Goal: Transaction & Acquisition: Purchase product/service

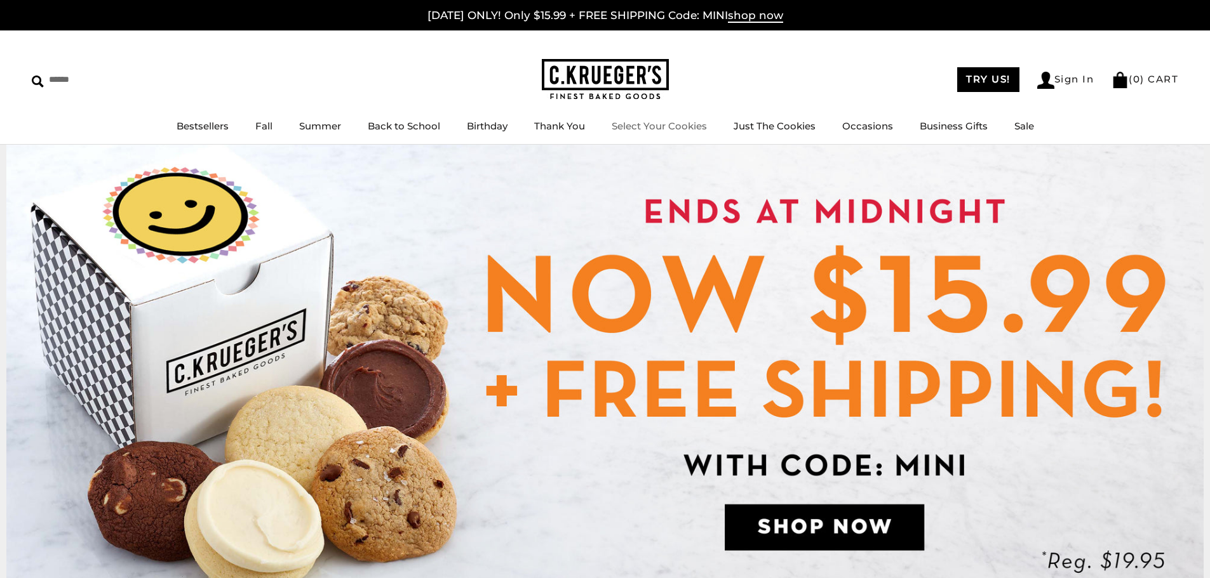
click at [691, 128] on link "Select Your Cookies" at bounding box center [658, 126] width 95 height 12
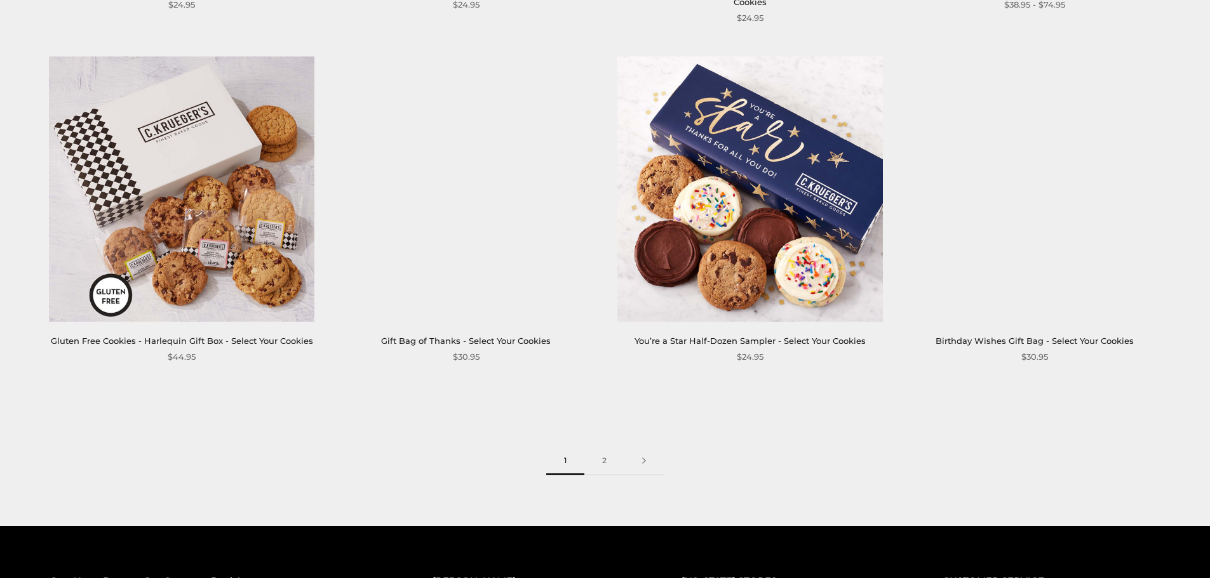
scroll to position [1962, 0]
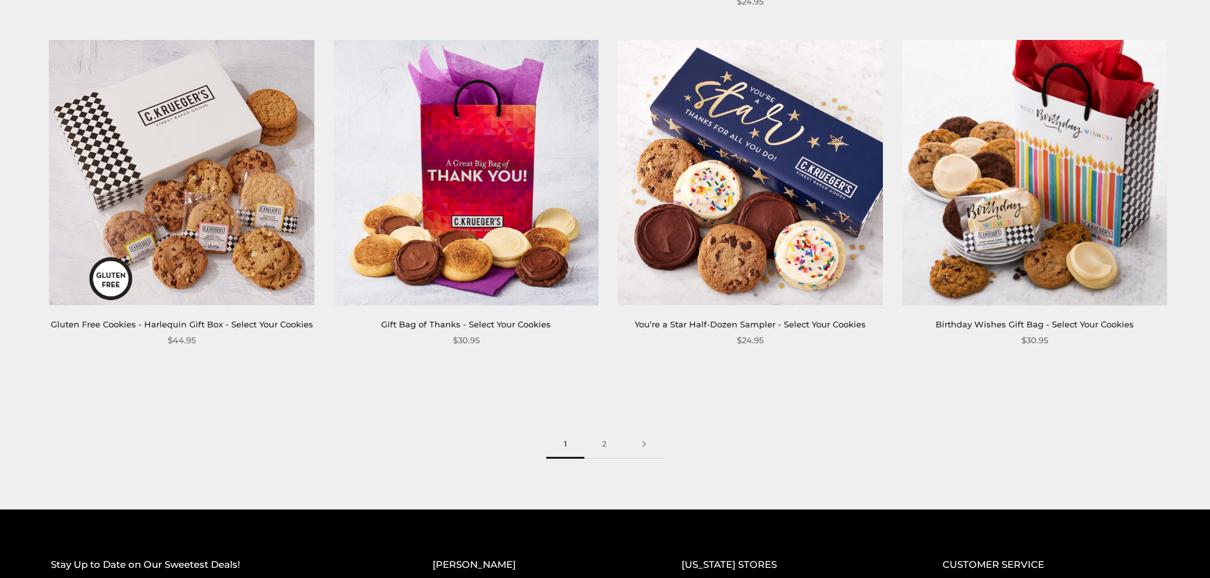
click at [258, 319] on link "Gluten Free Cookies - Harlequin Gift Box - Select Your Cookies" at bounding box center [182, 324] width 262 height 10
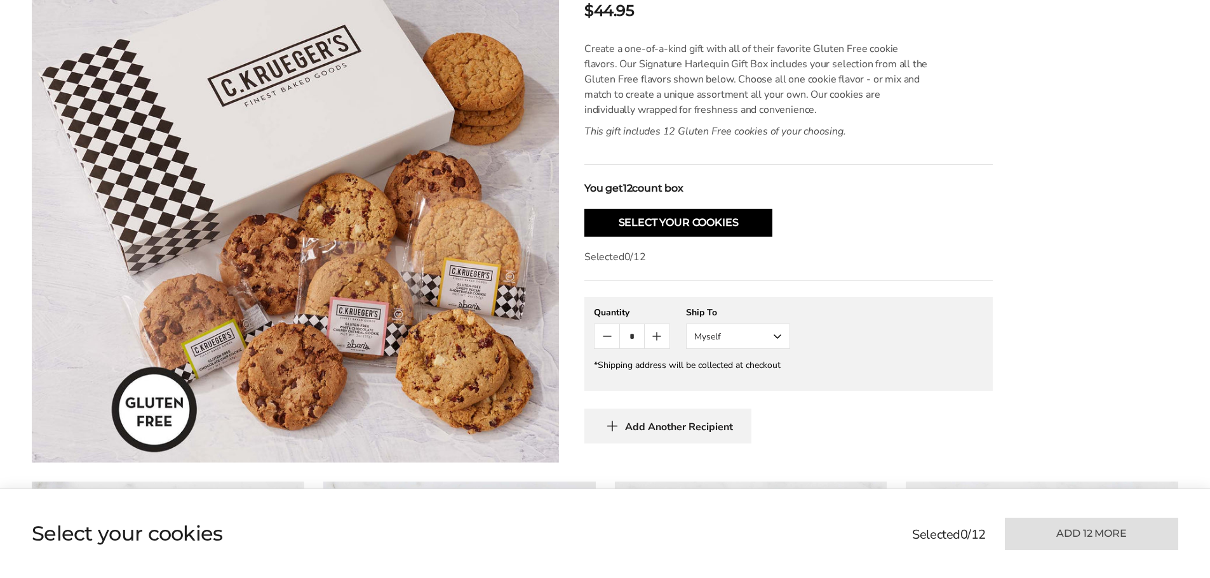
scroll to position [340, 0]
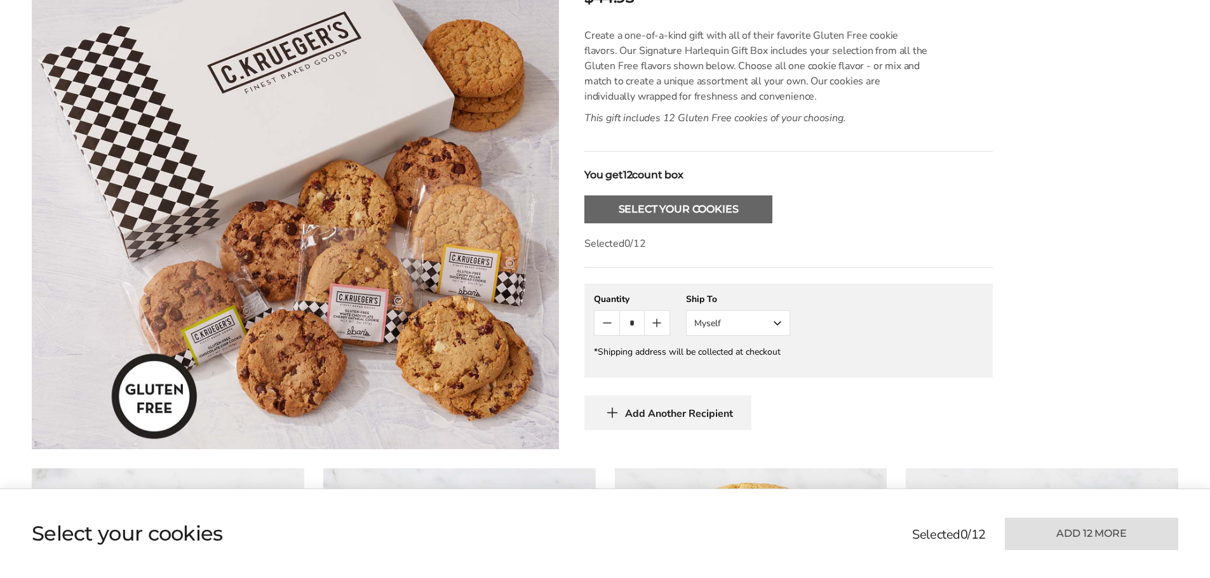
click at [691, 211] on button "Select Your Cookies" at bounding box center [678, 210] width 188 height 28
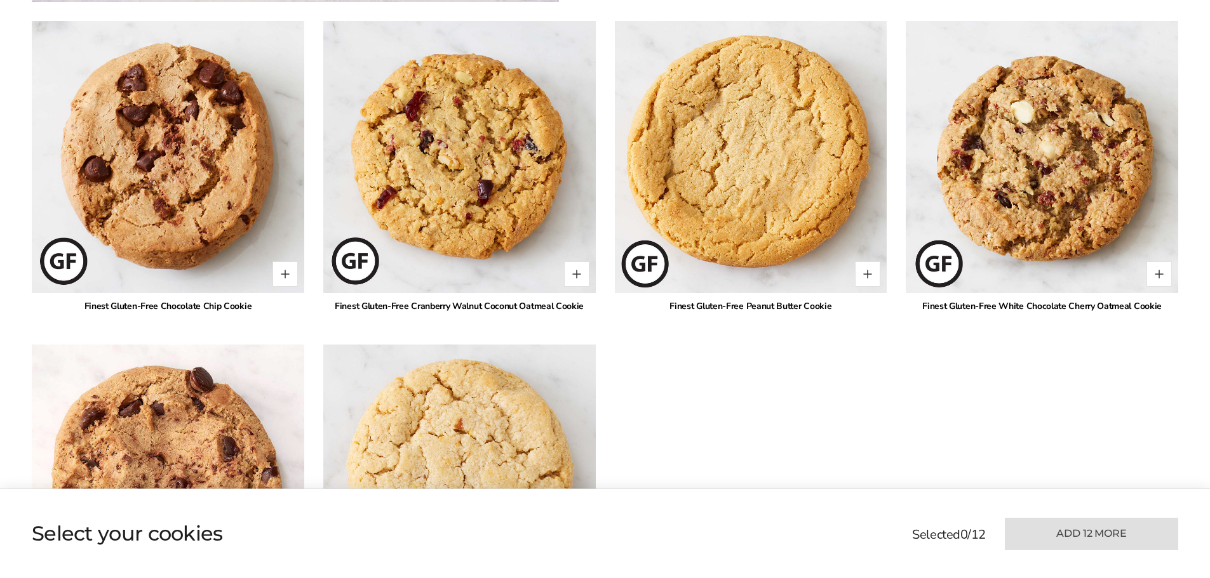
scroll to position [796, 0]
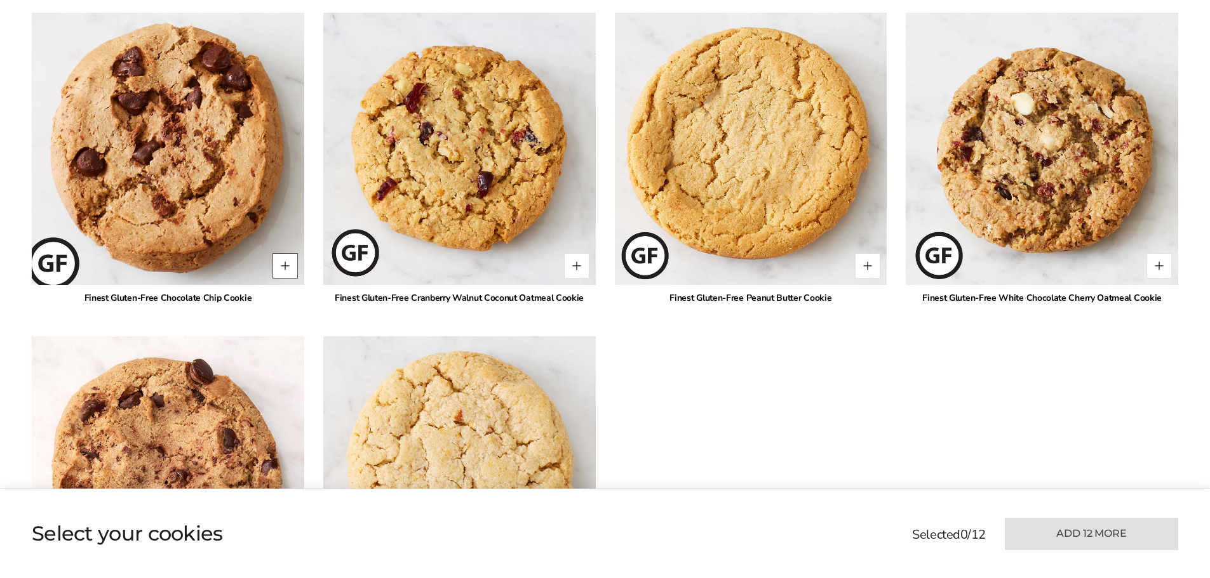
click at [283, 268] on button "Quantity button plus" at bounding box center [284, 265] width 25 height 25
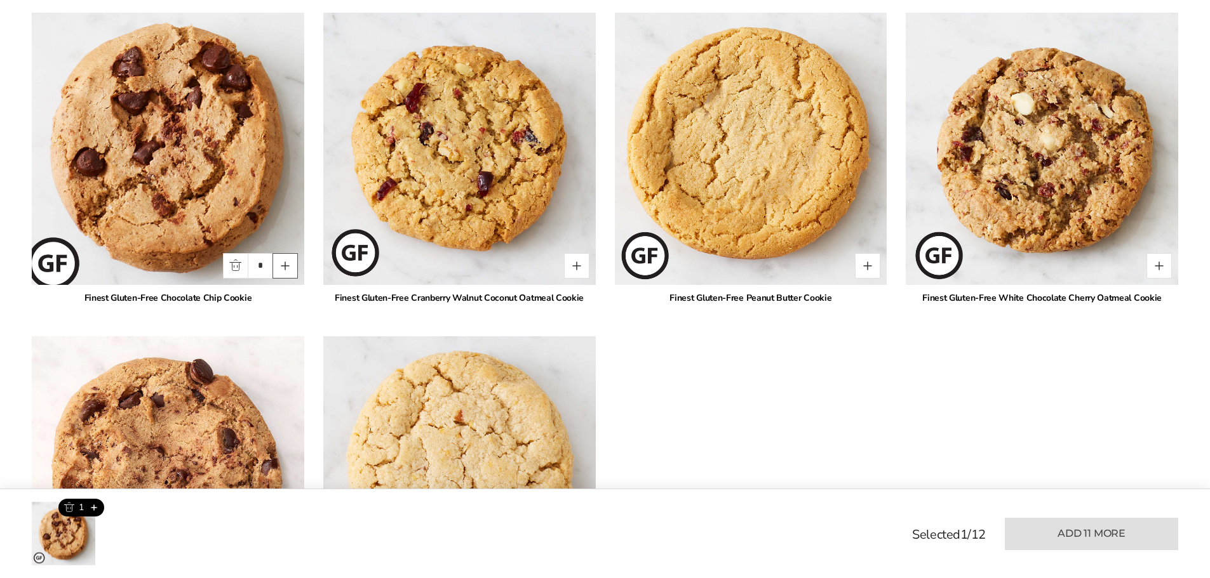
click at [283, 268] on button "Quantity button plus" at bounding box center [284, 265] width 25 height 25
type input "*"
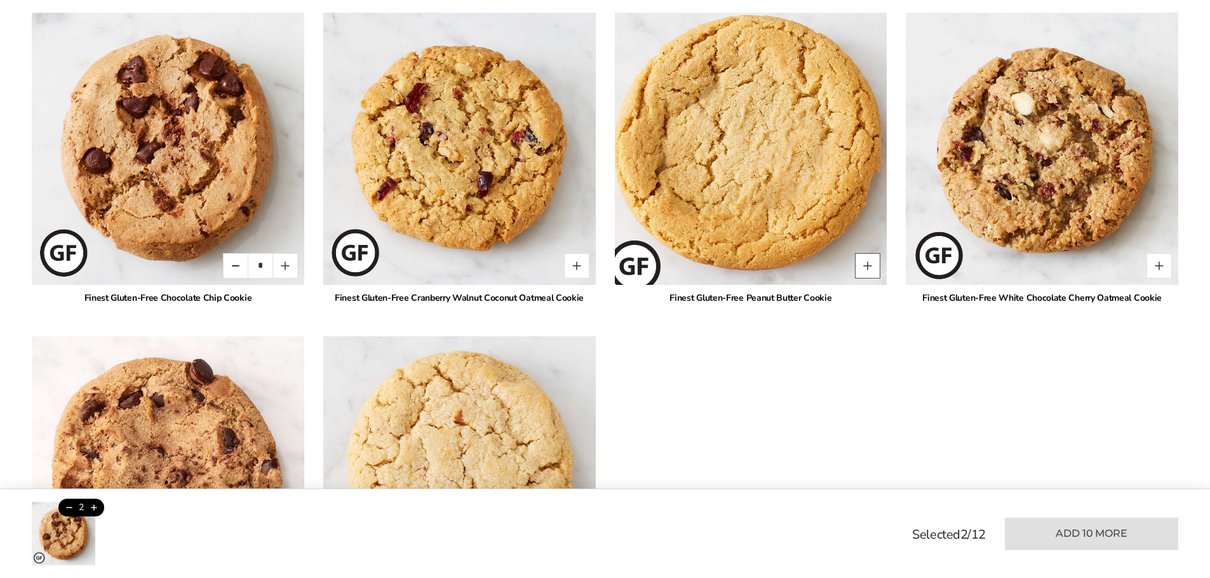
click at [865, 265] on button "Quantity button plus" at bounding box center [867, 265] width 25 height 25
type input "*"
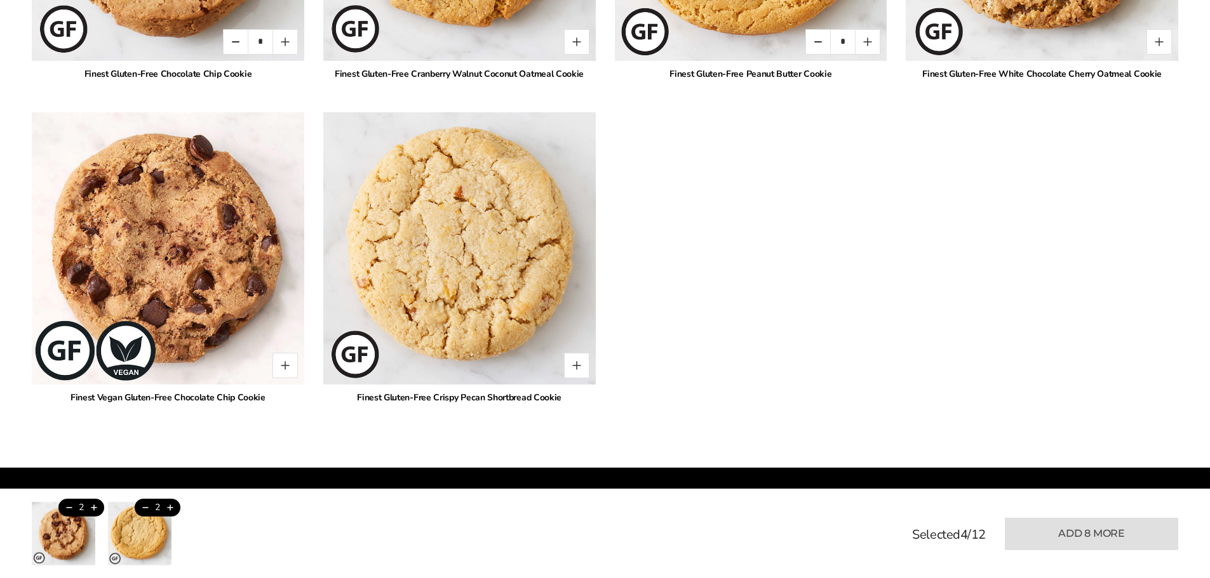
scroll to position [1024, 0]
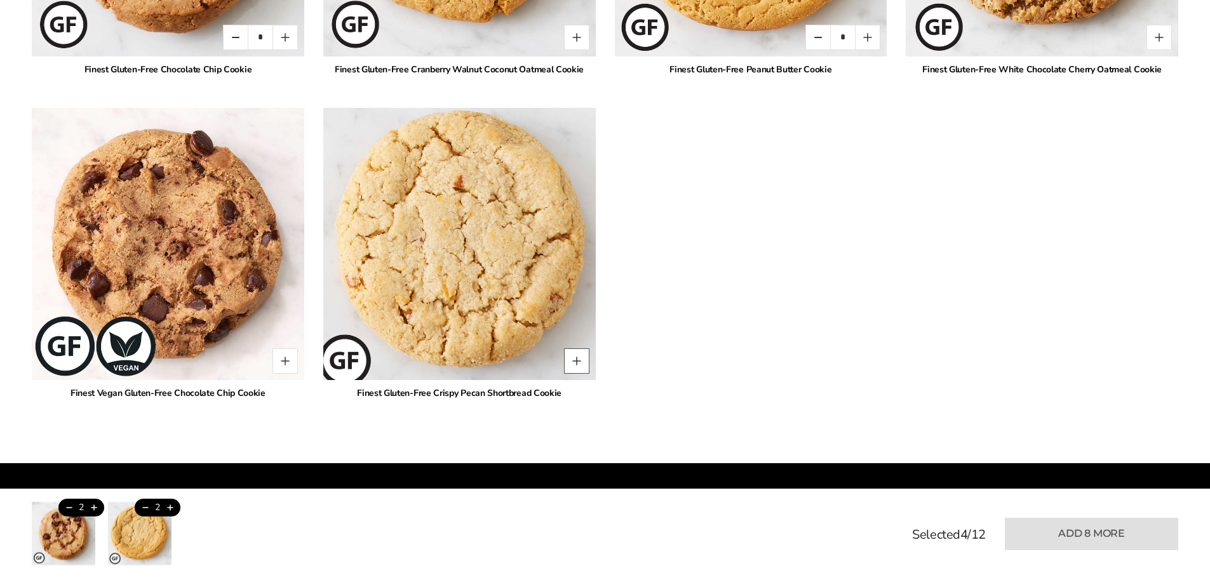
click at [582, 359] on button "Quantity button plus" at bounding box center [576, 361] width 25 height 25
type input "*"
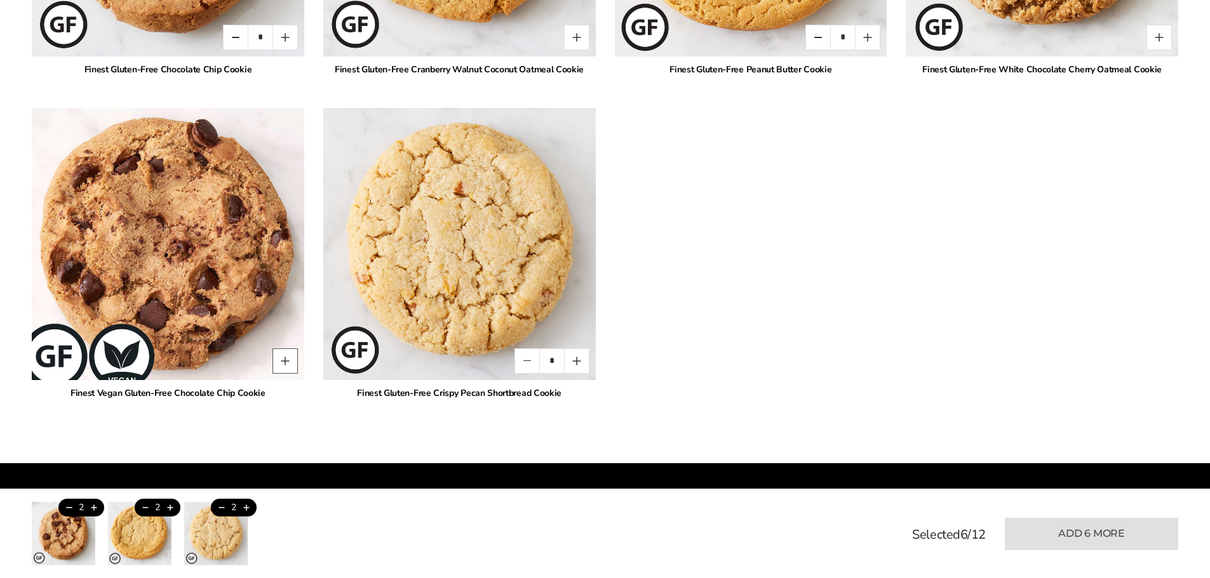
click at [280, 359] on button "Quantity button plus" at bounding box center [284, 361] width 25 height 25
type input "*"
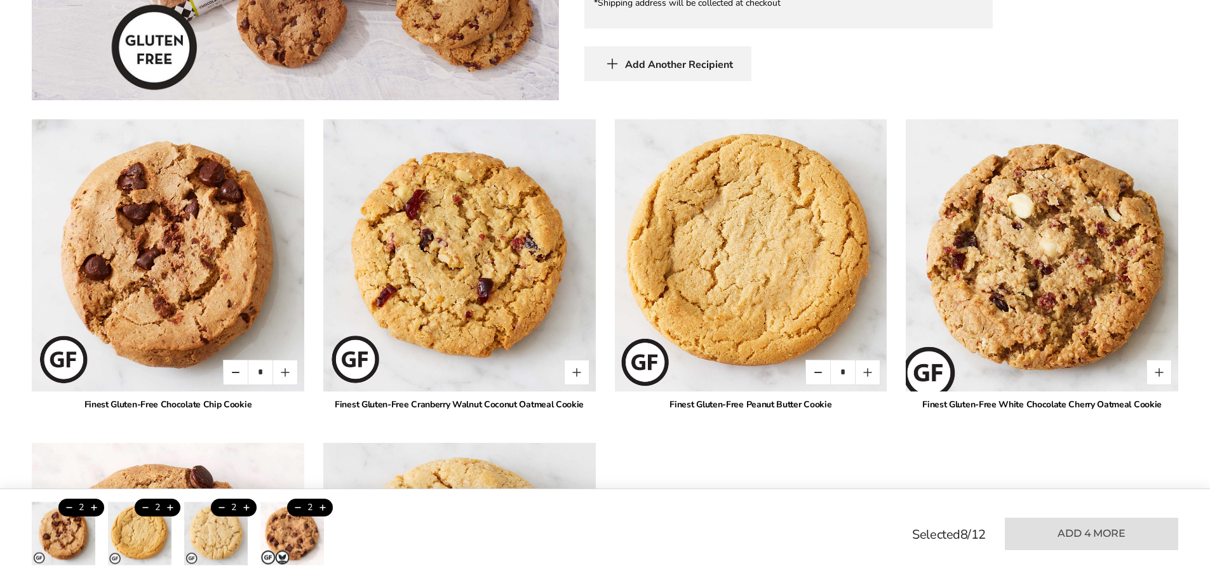
scroll to position [691, 0]
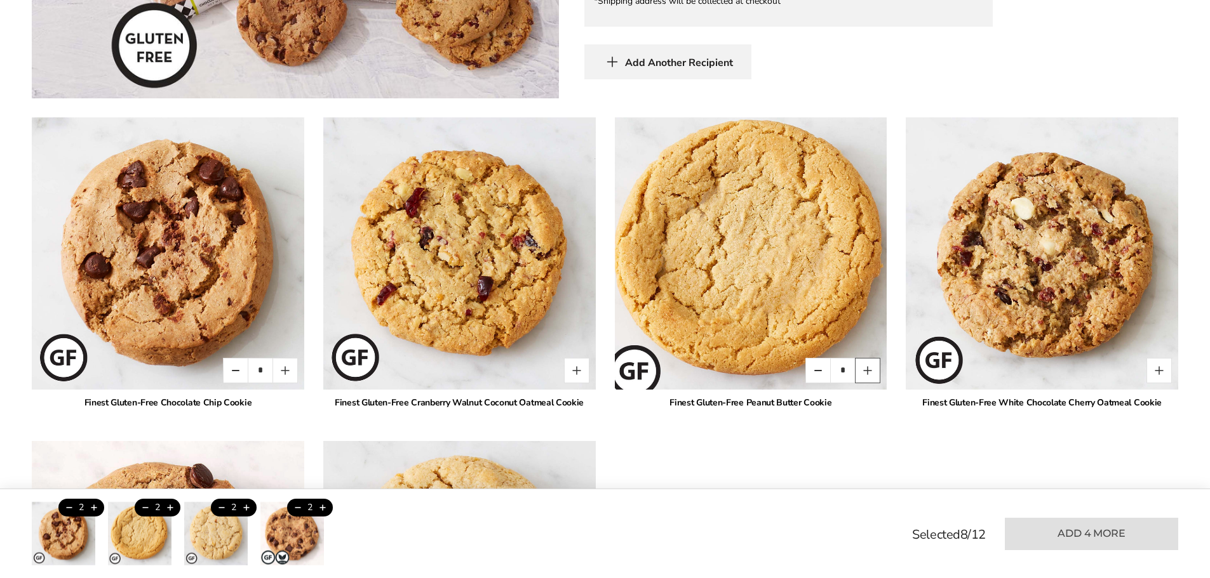
click at [865, 365] on button "Quantity button plus" at bounding box center [867, 370] width 25 height 25
type input "*"
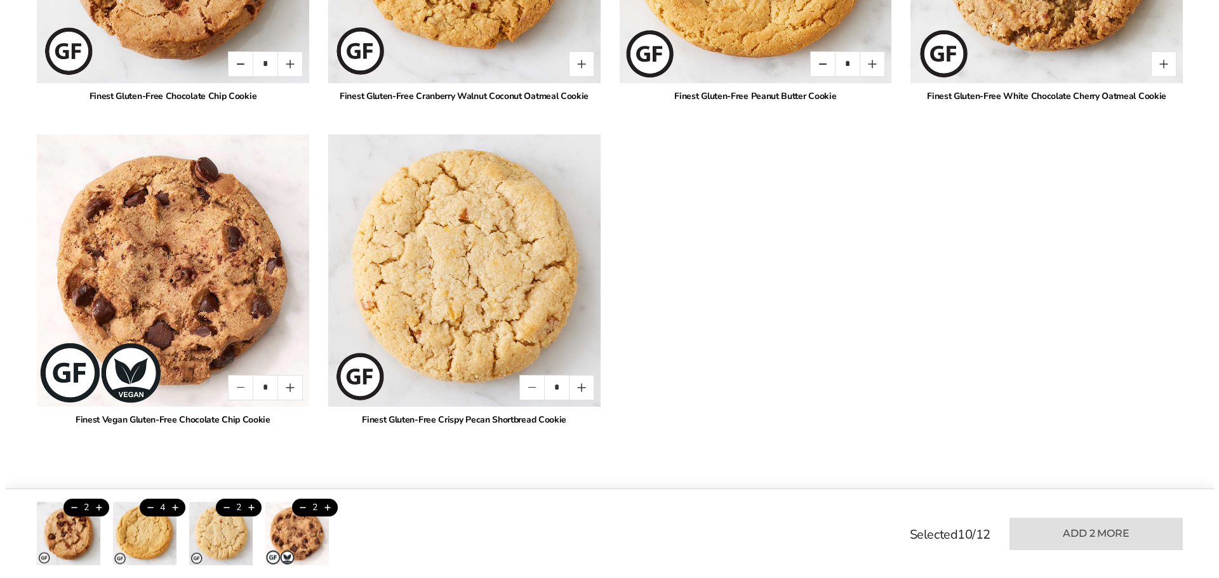
scroll to position [1011, 0]
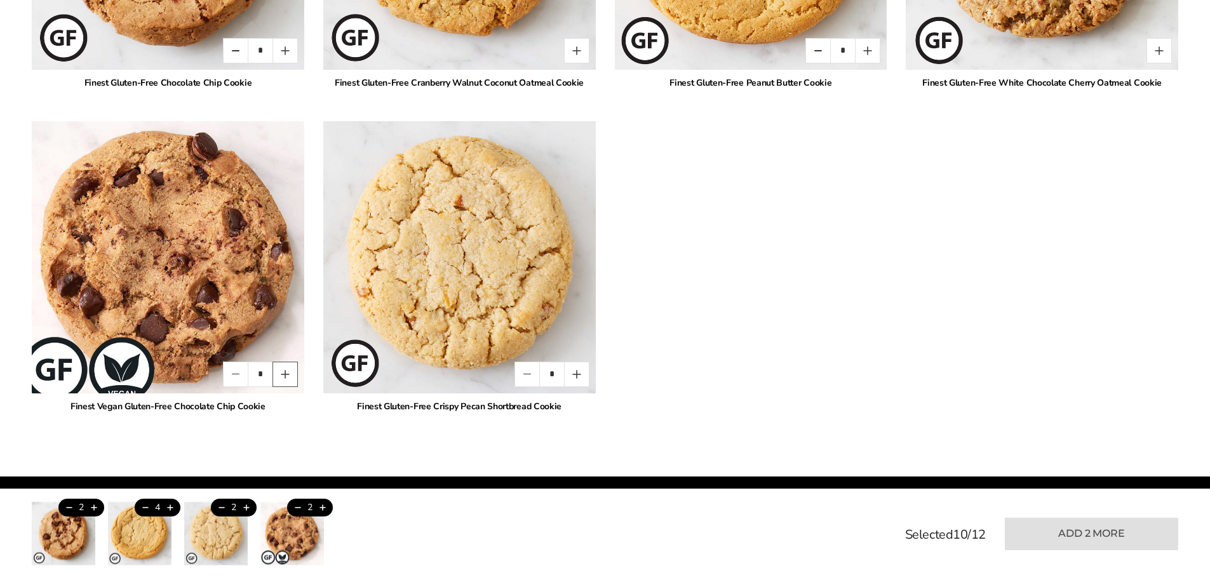
click at [283, 373] on button "Quantity button plus" at bounding box center [284, 374] width 25 height 25
type input "*"
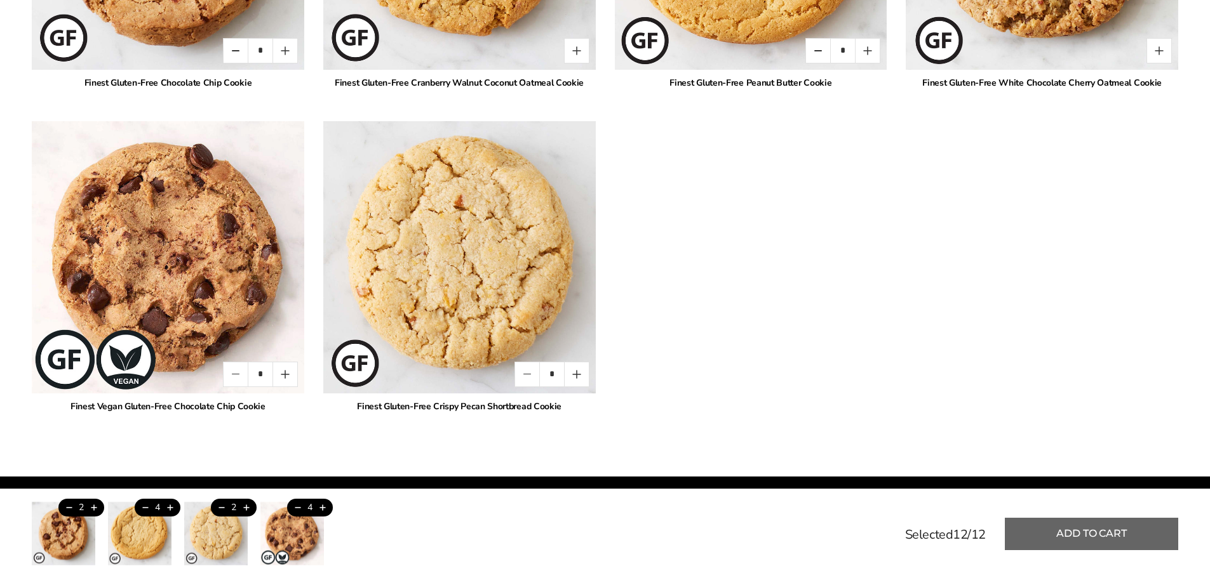
click at [1112, 529] on button "Add to cart" at bounding box center [1090, 534] width 173 height 32
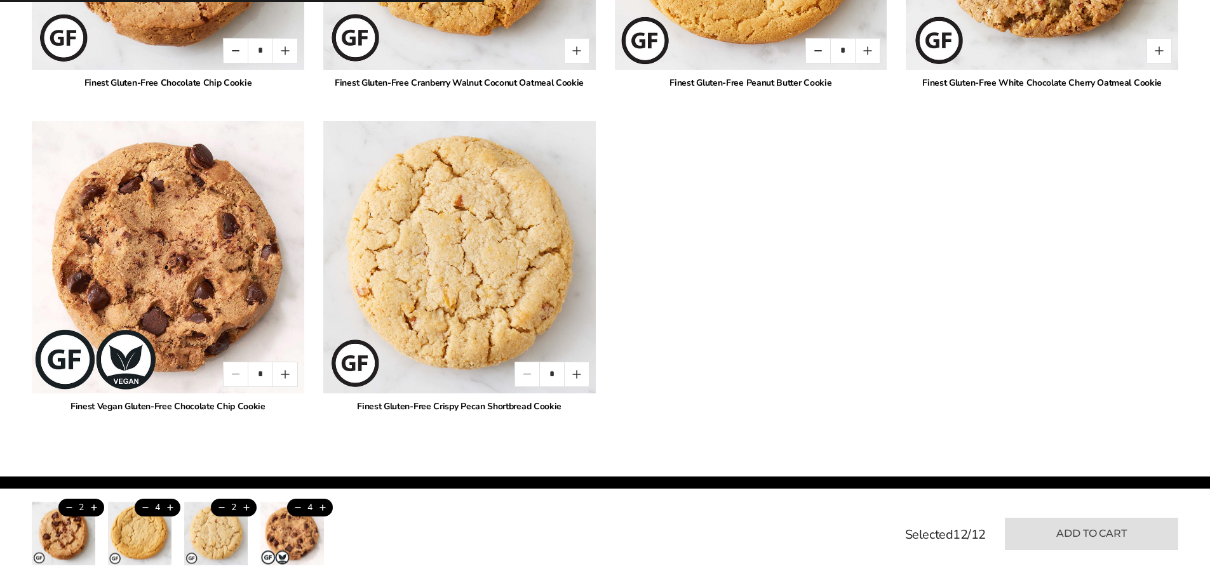
type input "*"
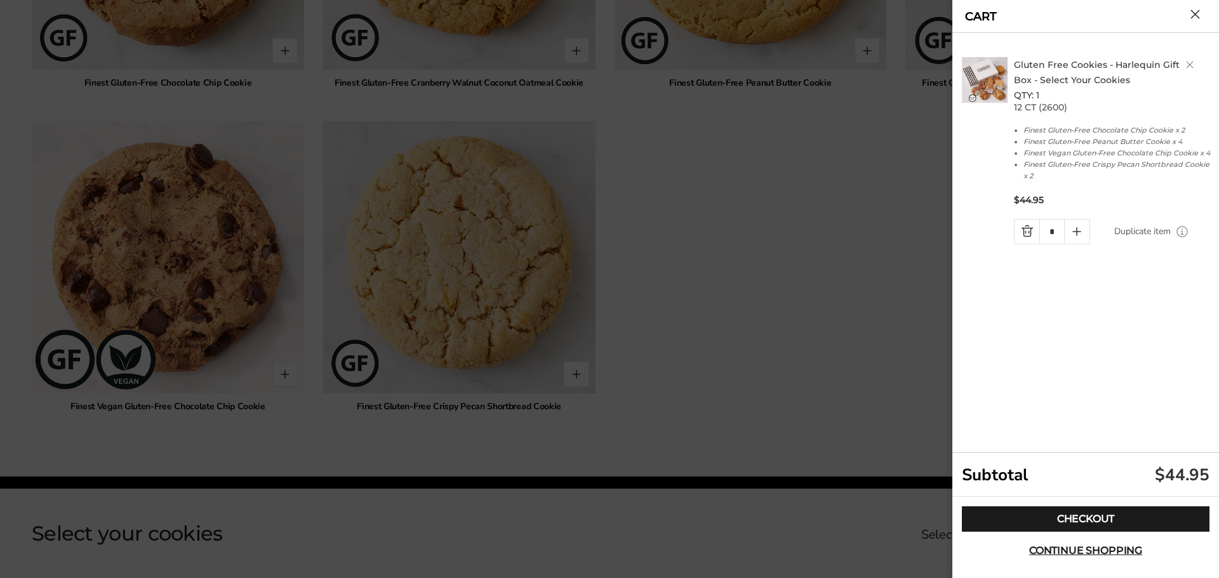
click at [1150, 239] on link "Duplicate item" at bounding box center [1142, 232] width 57 height 14
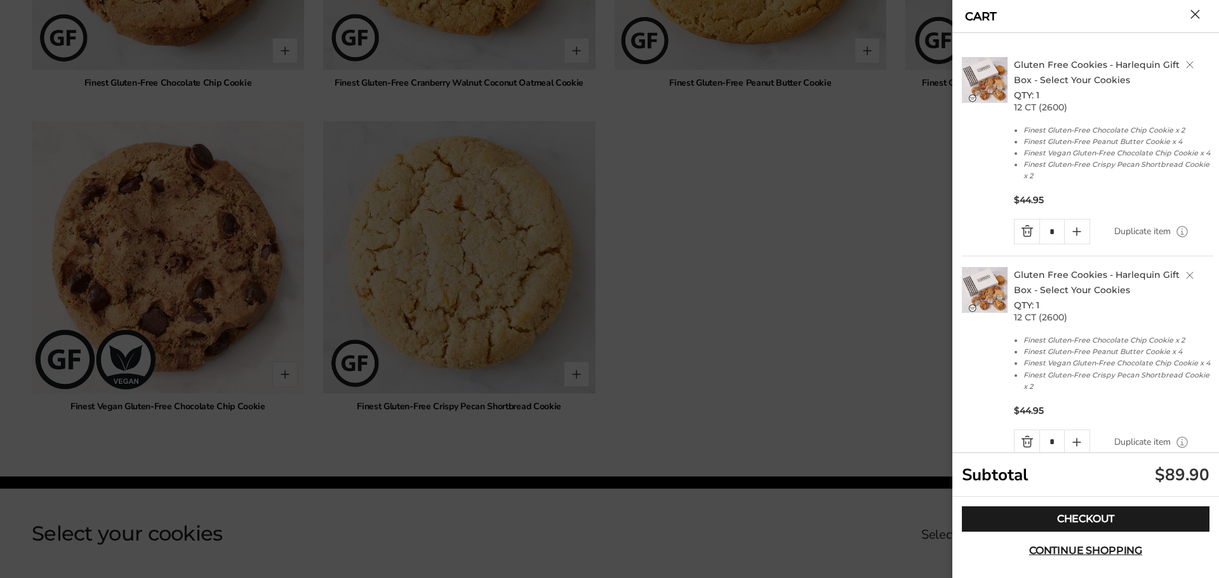
click at [1027, 244] on link "Quantity minus button" at bounding box center [1027, 232] width 25 height 24
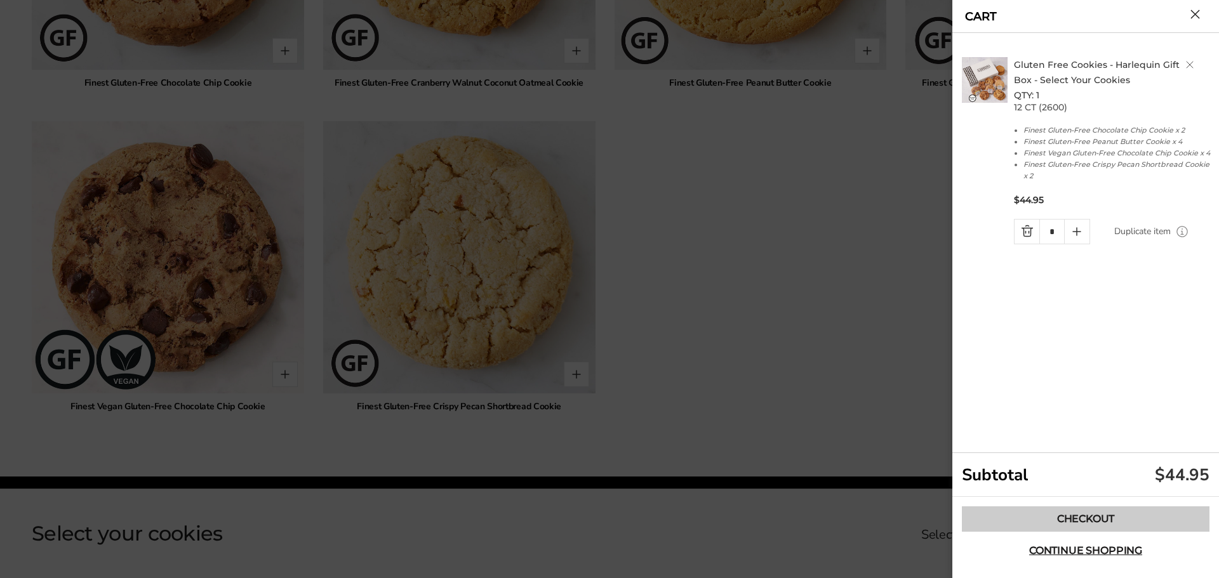
click at [1112, 512] on link "Checkout" at bounding box center [1086, 519] width 248 height 25
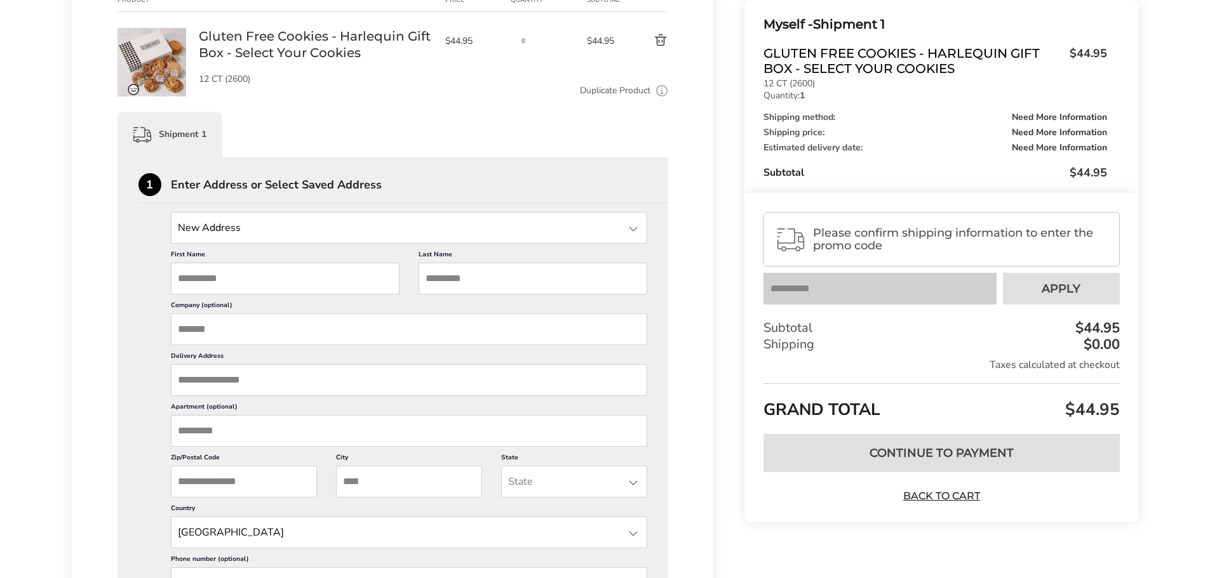
scroll to position [218, 0]
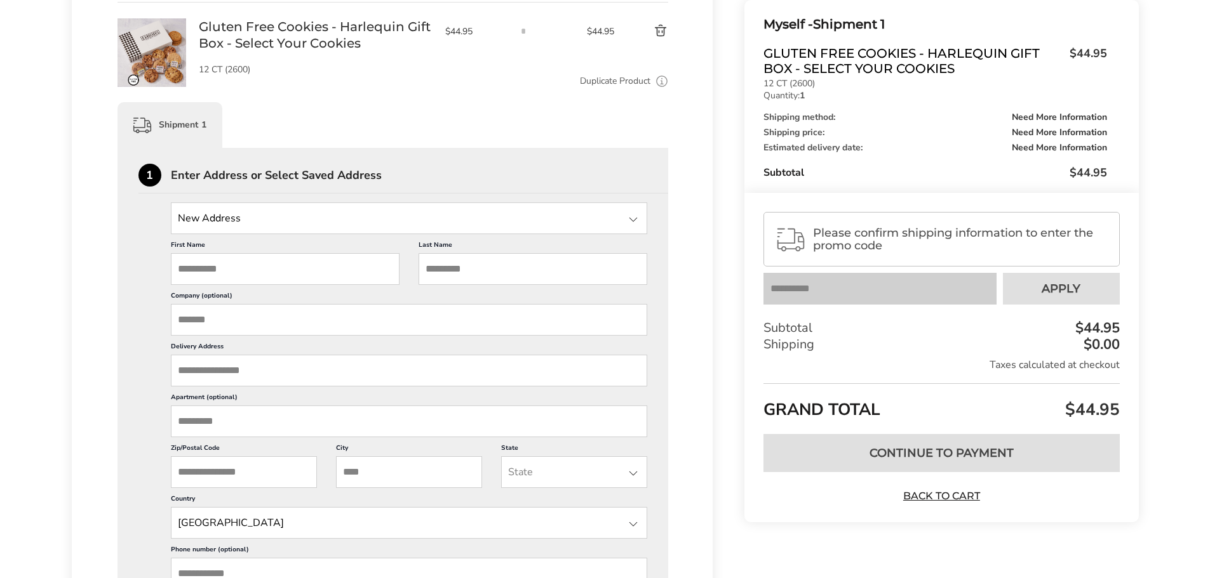
click at [191, 272] on input "First Name" at bounding box center [285, 269] width 229 height 32
type input "******"
click at [432, 271] on input "Last Name" at bounding box center [532, 269] width 229 height 32
type input "*******"
click at [231, 373] on input "Delivery Address" at bounding box center [409, 371] width 477 height 32
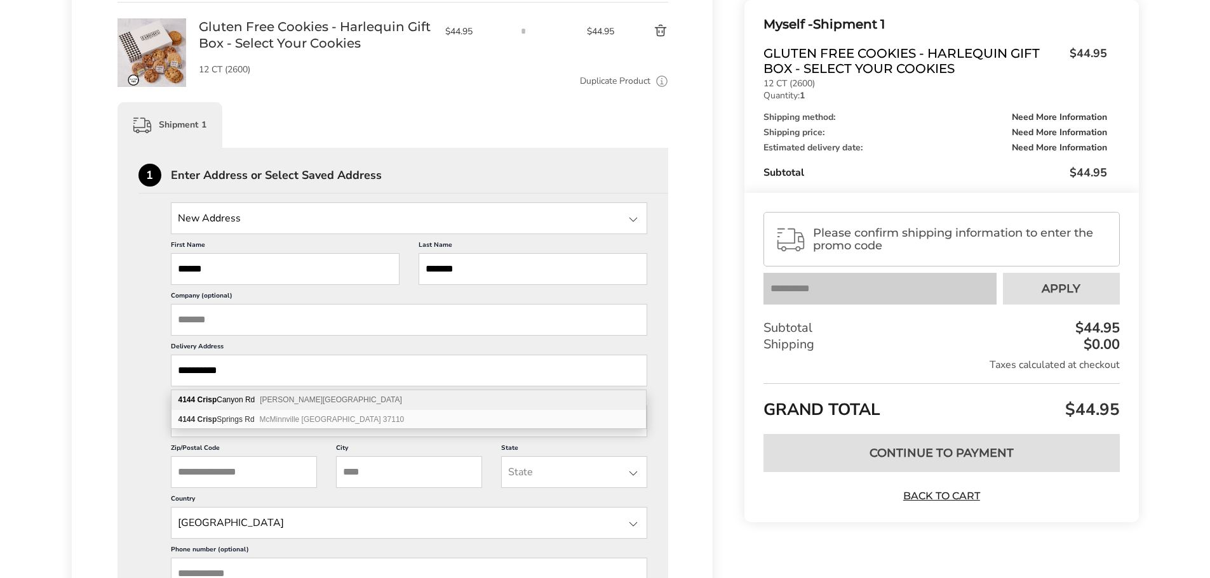
click at [323, 400] on span "[PERSON_NAME][GEOGRAPHIC_DATA]" at bounding box center [331, 400] width 142 height 9
type input "**********"
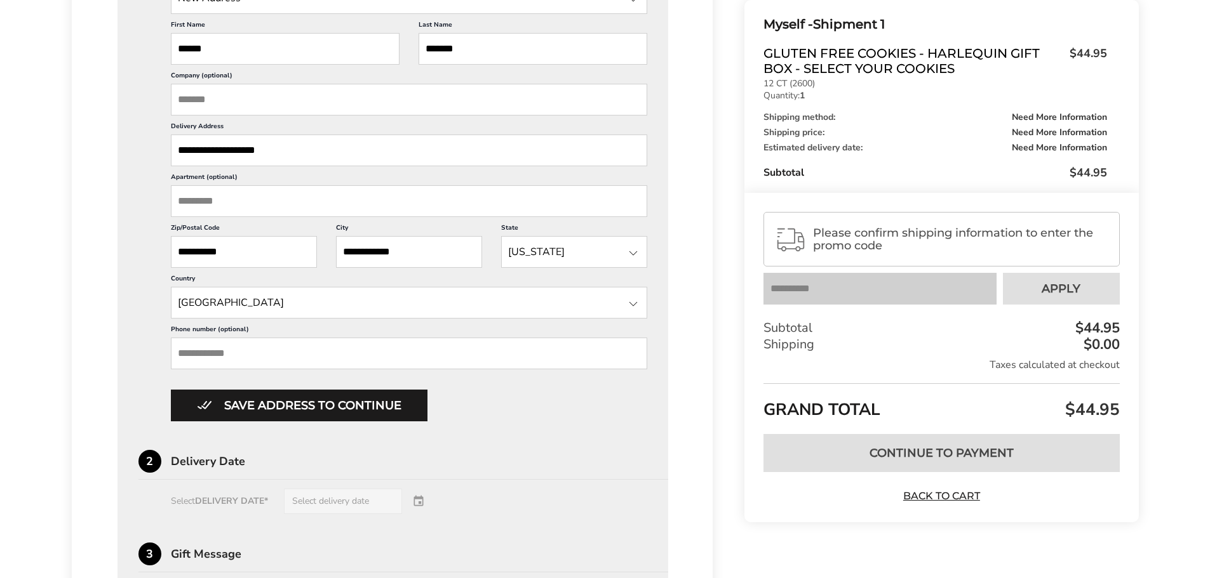
scroll to position [443, 0]
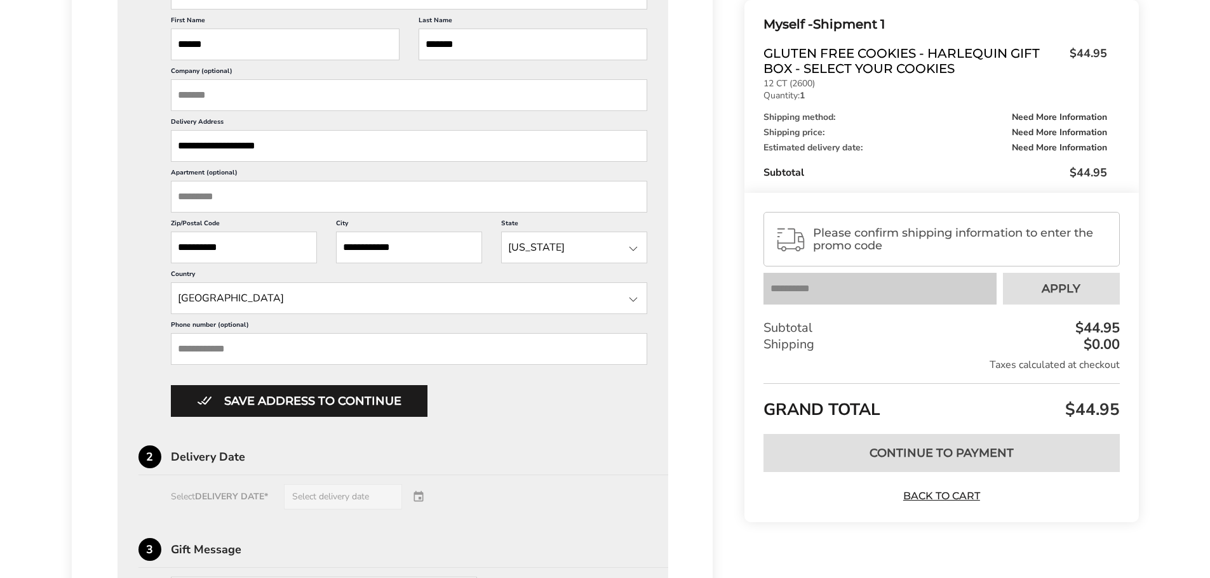
click at [244, 356] on input "Phone number (optional)" at bounding box center [409, 349] width 477 height 32
type input "**********"
click at [337, 497] on div "Select DELIVERY DATE* Select delivery date" at bounding box center [392, 496] width 509 height 25
click at [255, 502] on div "Select DELIVERY DATE* Select delivery date" at bounding box center [392, 496] width 509 height 25
click at [421, 495] on div "Select DELIVERY DATE* Select delivery date" at bounding box center [392, 496] width 509 height 25
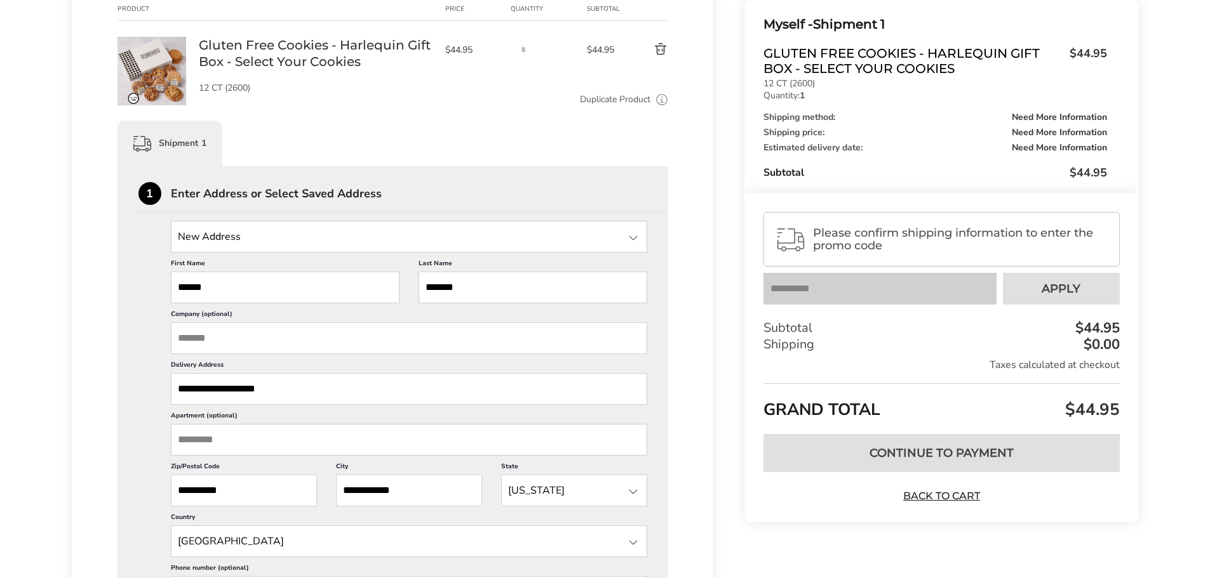
scroll to position [201, 0]
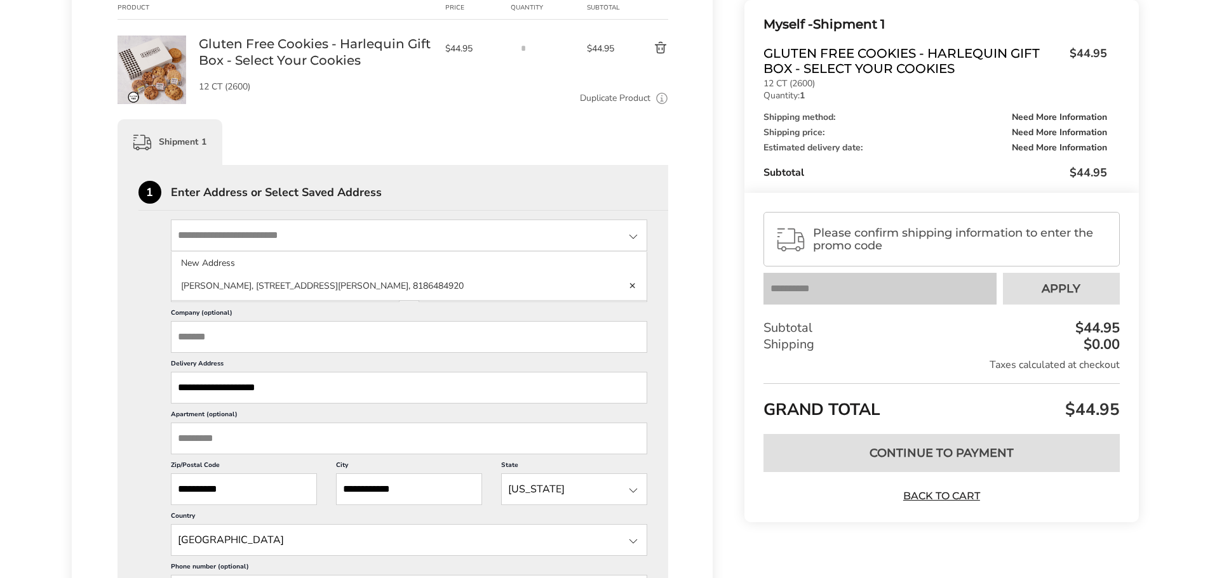
click at [187, 237] on input "State" at bounding box center [409, 236] width 477 height 32
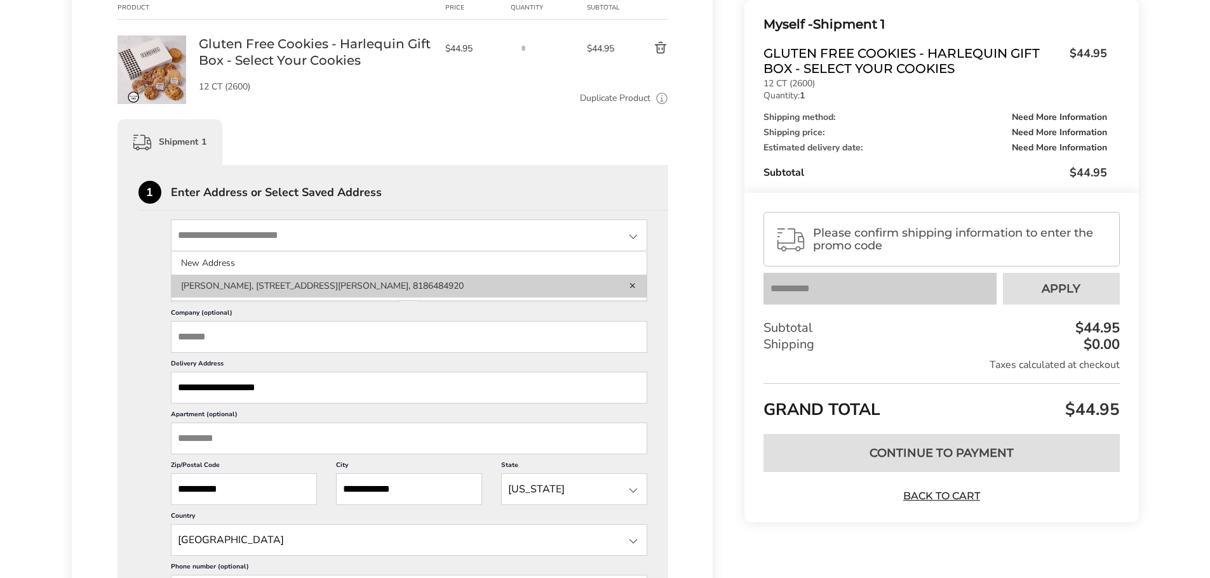
click at [251, 284] on li "[PERSON_NAME], [STREET_ADDRESS][PERSON_NAME], 8186484920" at bounding box center [409, 286] width 476 height 23
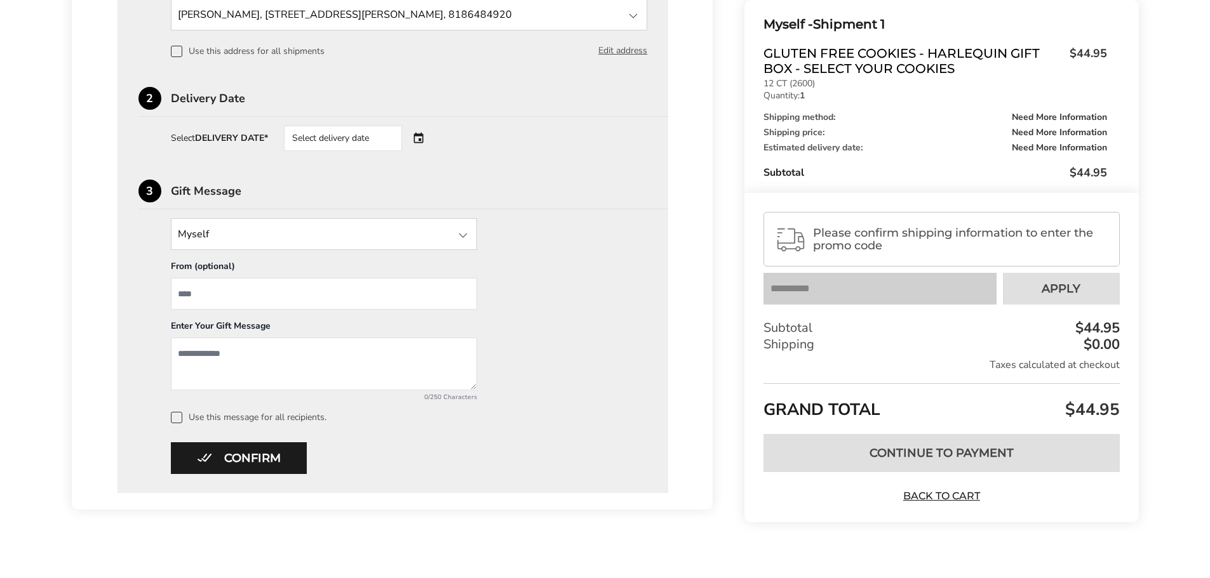
scroll to position [438, 0]
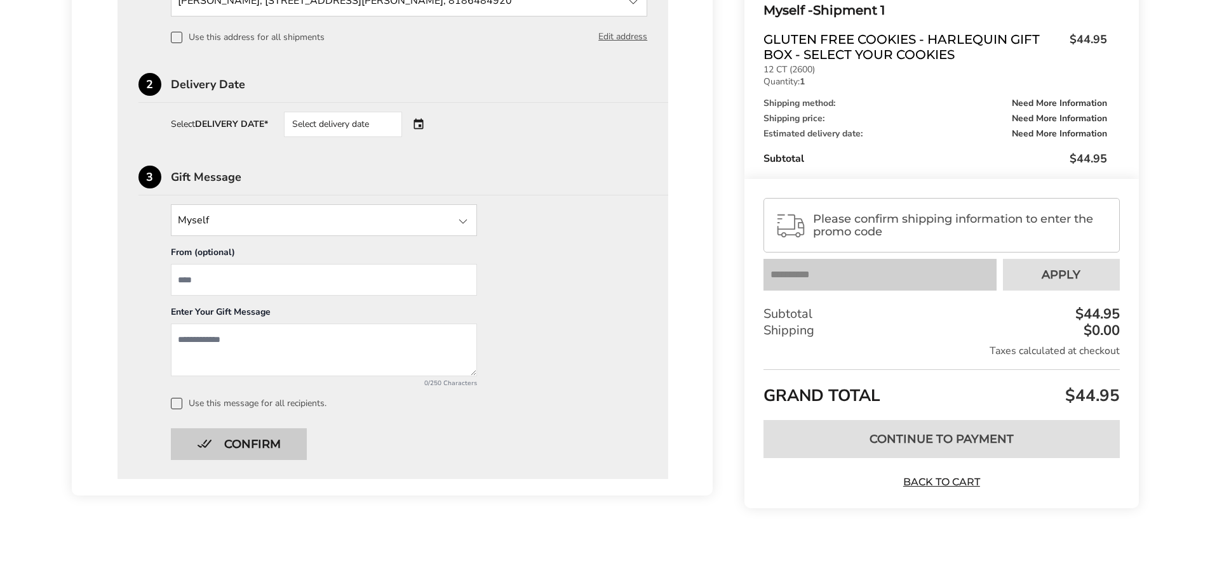
click at [254, 448] on button "Confirm" at bounding box center [239, 445] width 136 height 32
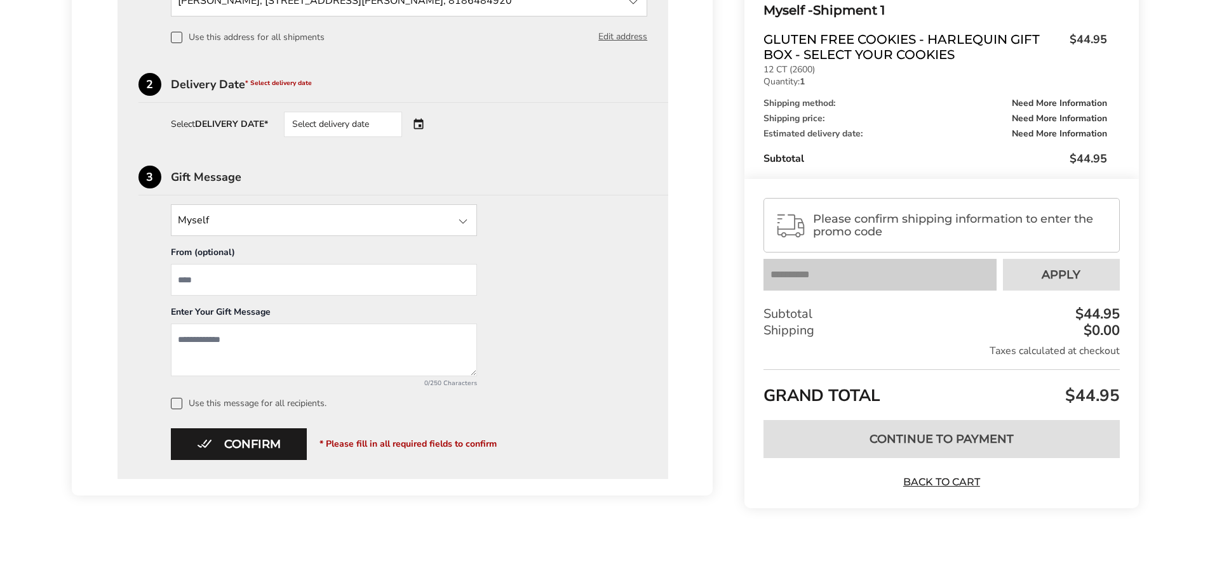
click at [370, 123] on div "Select delivery date" at bounding box center [343, 124] width 118 height 25
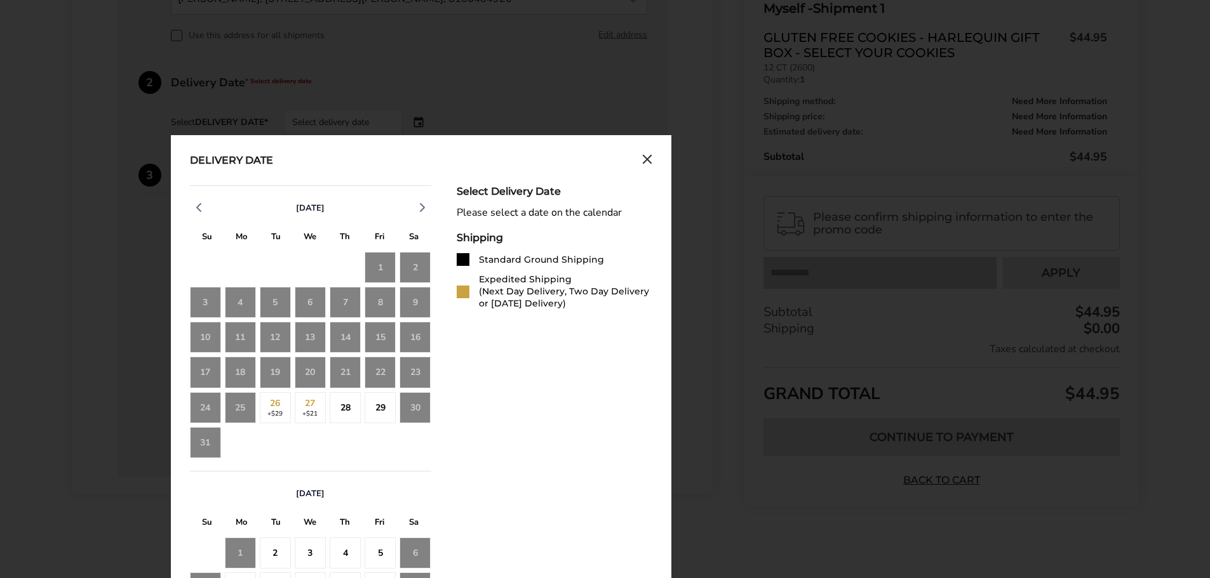
click at [389, 274] on div "1" at bounding box center [379, 267] width 31 height 31
click at [383, 273] on div "1" at bounding box center [379, 267] width 31 height 31
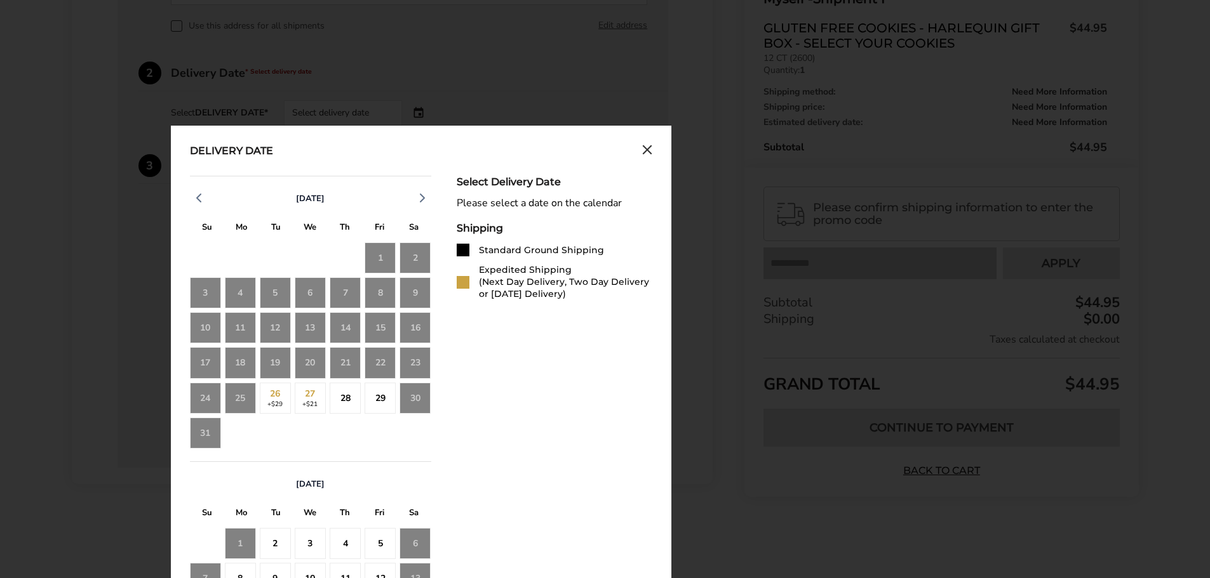
scroll to position [445, 0]
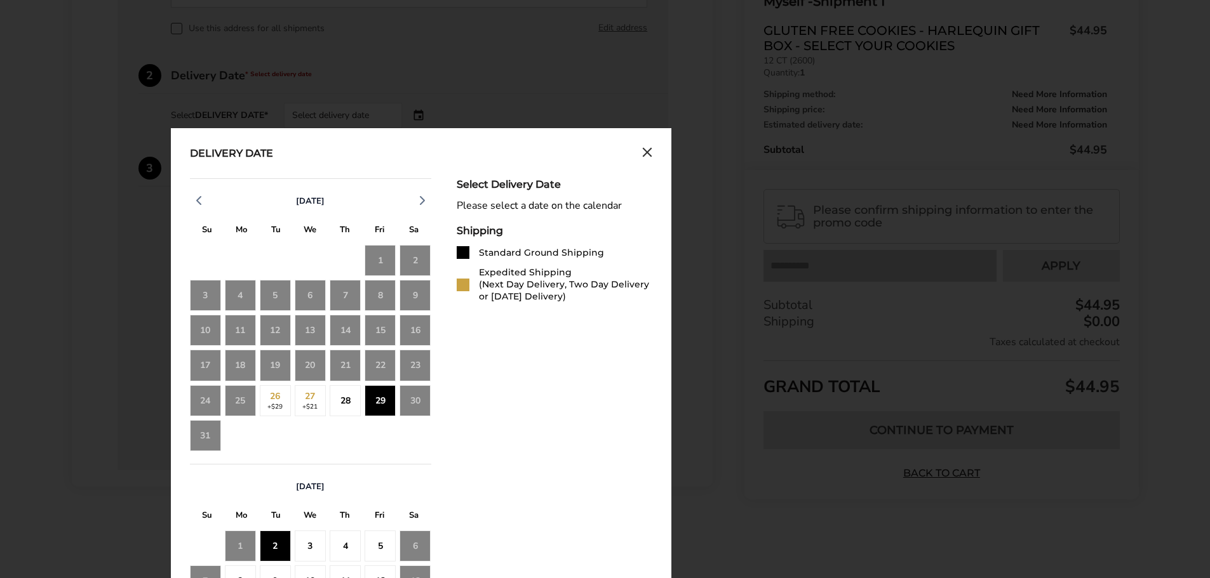
click at [343, 397] on div "28" at bounding box center [345, 400] width 31 height 31
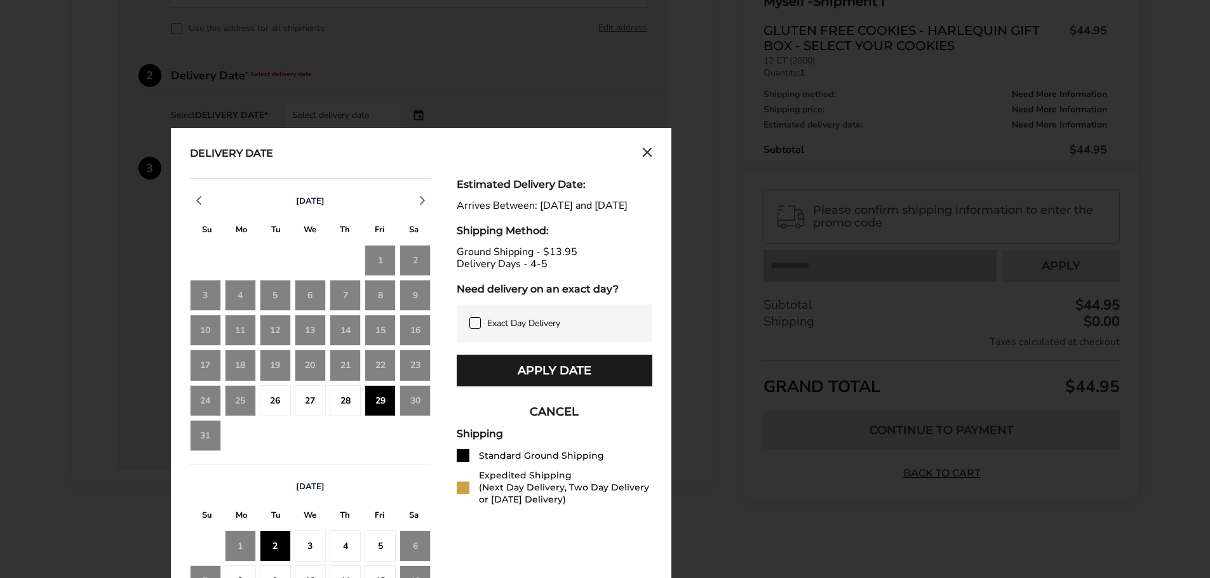
click at [377, 258] on div "1" at bounding box center [379, 260] width 31 height 31
click at [544, 384] on button "Apply Date" at bounding box center [555, 371] width 196 height 32
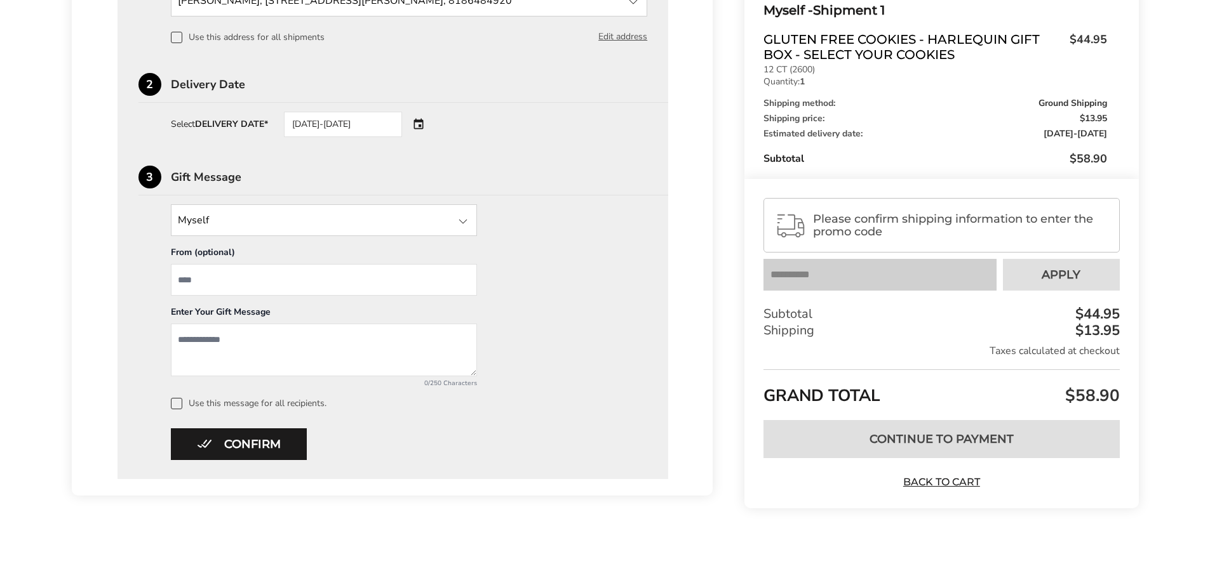
scroll to position [438, 0]
click at [263, 439] on button "Confirm" at bounding box center [239, 445] width 136 height 32
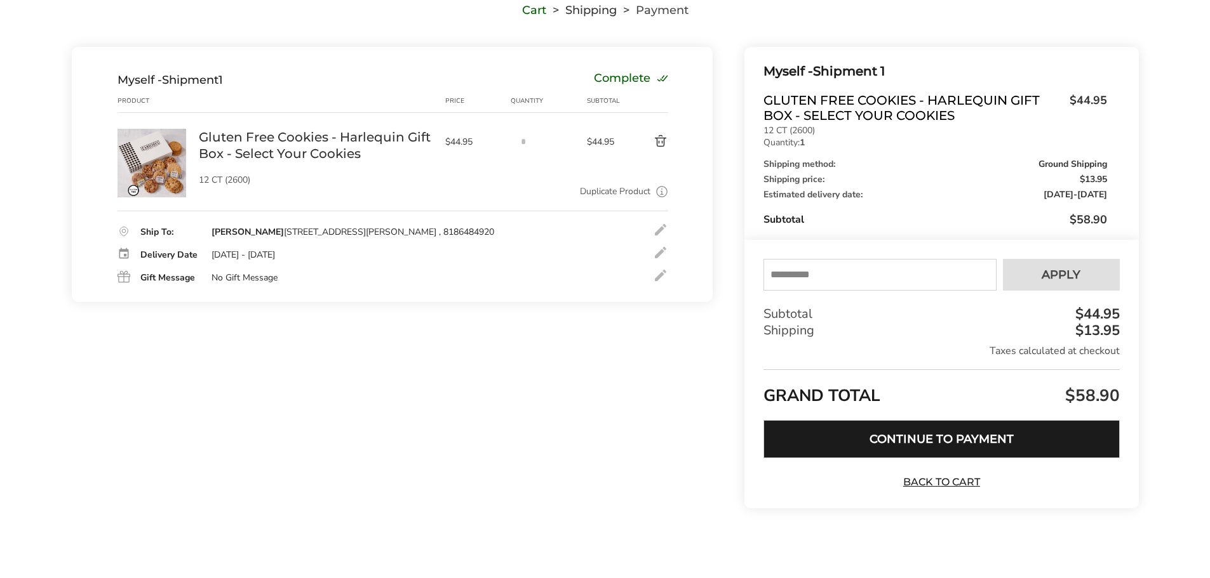
click at [933, 441] on button "Continue to Payment" at bounding box center [941, 439] width 356 height 38
